Goal: Task Accomplishment & Management: Manage account settings

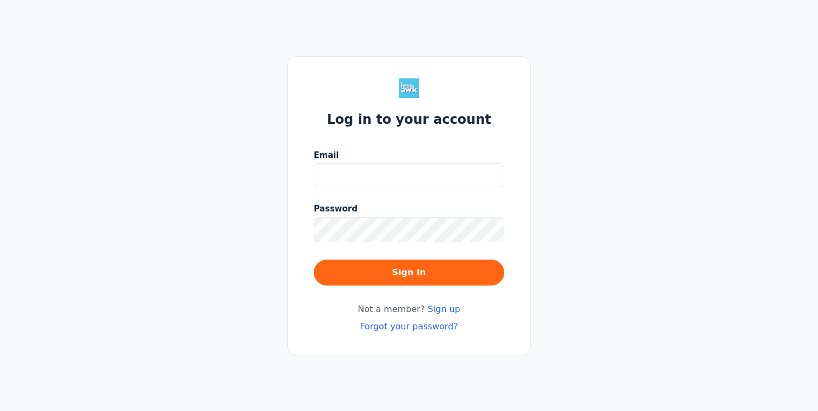
click at [404, 176] on input "Email" at bounding box center [409, 175] width 190 height 25
type input "[EMAIL_ADDRESS][DOMAIN_NAME]"
click at [314, 260] on button "Sign In" at bounding box center [409, 273] width 190 height 26
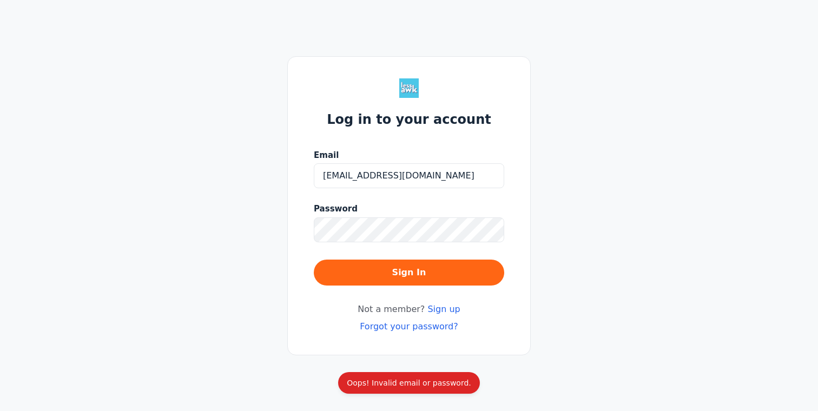
click at [430, 321] on link "Forgot your password?" at bounding box center [409, 326] width 98 height 10
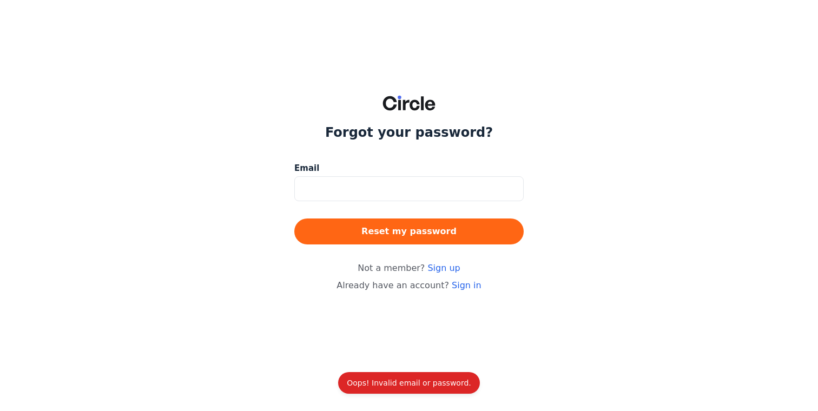
click at [346, 190] on input at bounding box center [408, 188] width 229 height 25
type input "[EMAIL_ADDRESS][DOMAIN_NAME]"
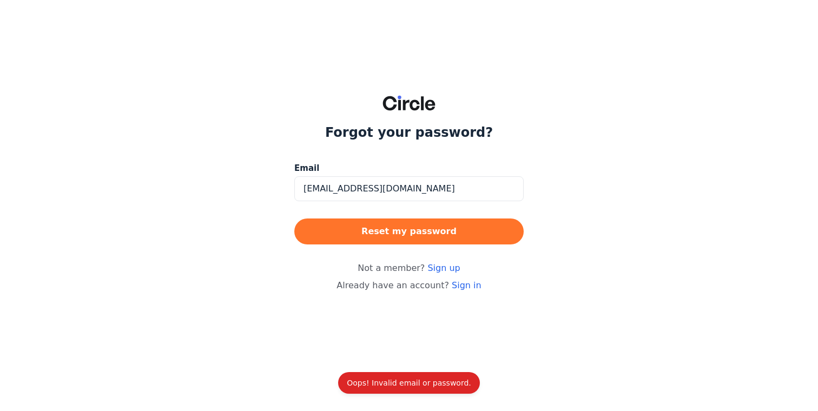
click at [405, 232] on button "Reset my password" at bounding box center [408, 232] width 229 height 26
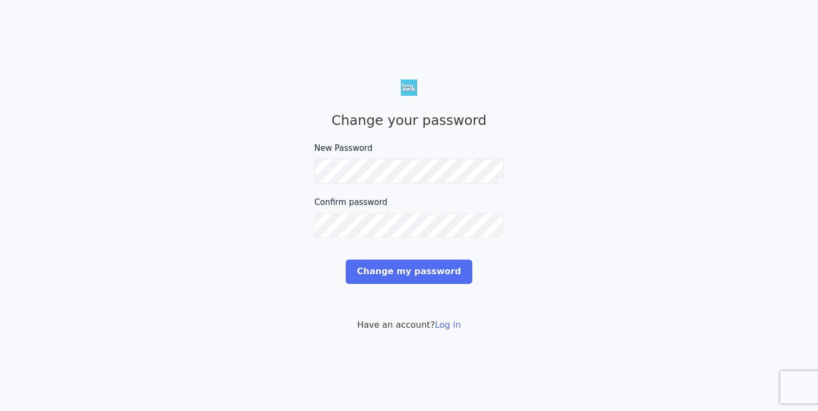
click at [346, 260] on input "Change my password" at bounding box center [409, 272] width 127 height 24
